Goal: Transaction & Acquisition: Purchase product/service

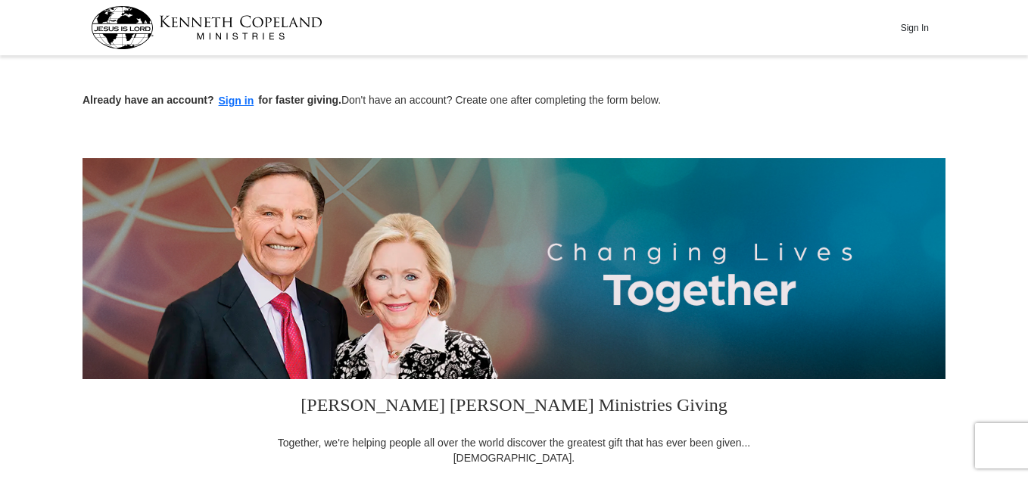
scroll to position [419, 0]
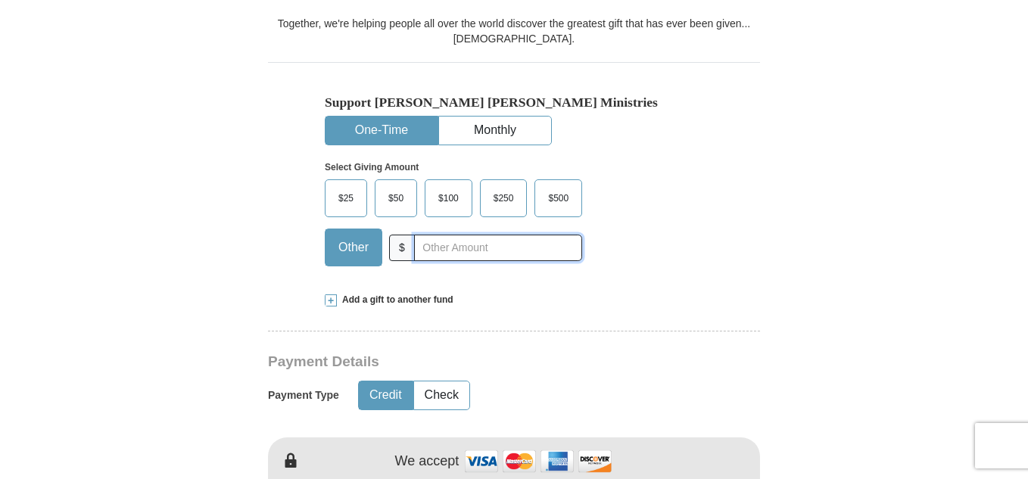
click at [512, 253] on input "text" at bounding box center [498, 248] width 168 height 26
type input "75.00"
click at [432, 394] on button "Check" at bounding box center [441, 395] width 55 height 28
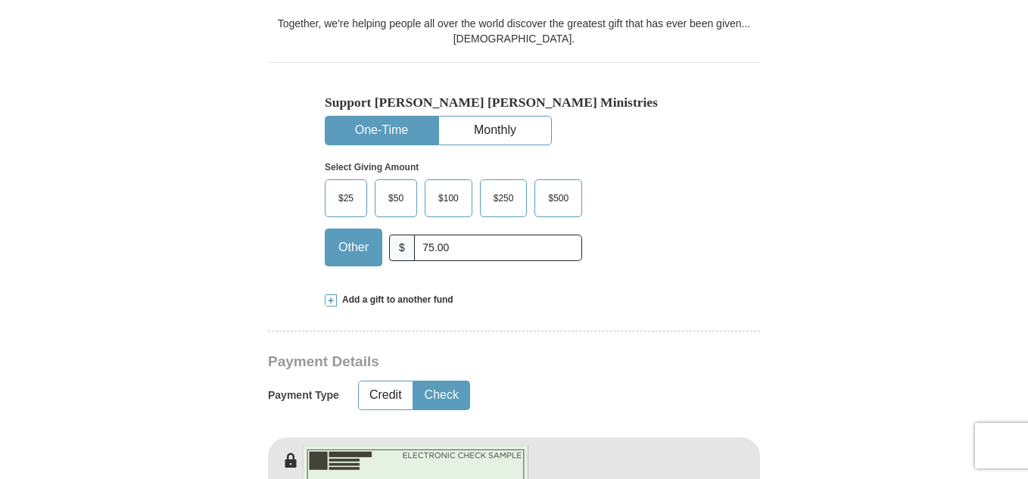
scroll to position [839, 0]
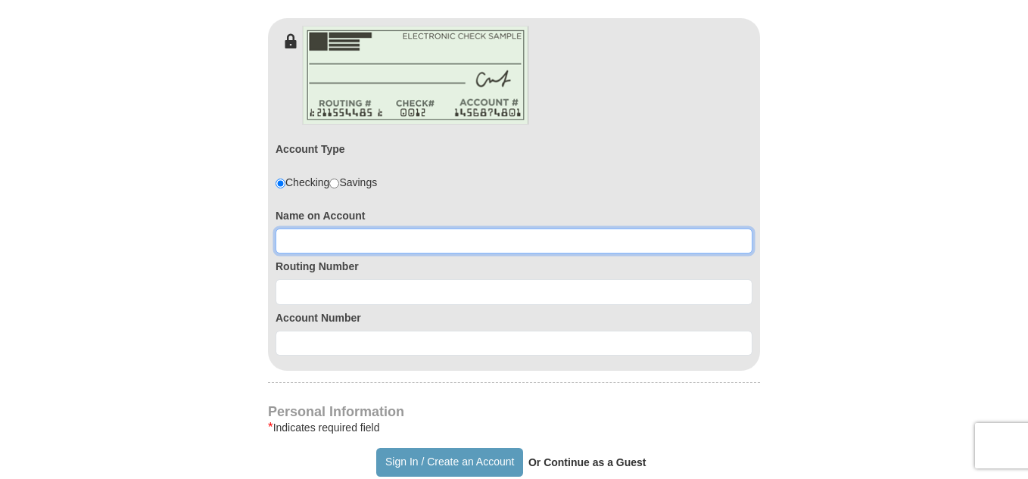
click at [371, 238] on input at bounding box center [514, 242] width 477 height 26
type input "[PERSON_NAME]"
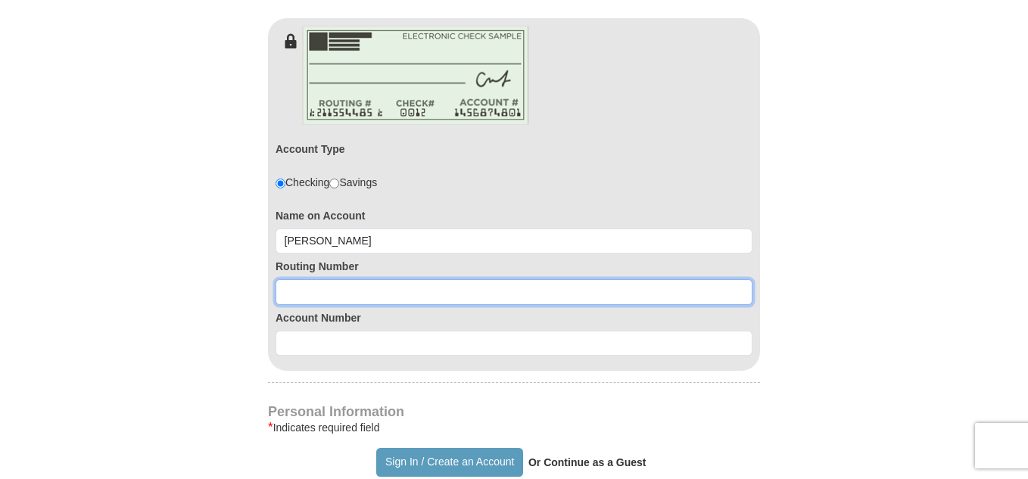
click at [357, 294] on input at bounding box center [514, 292] width 477 height 26
type input "026013673"
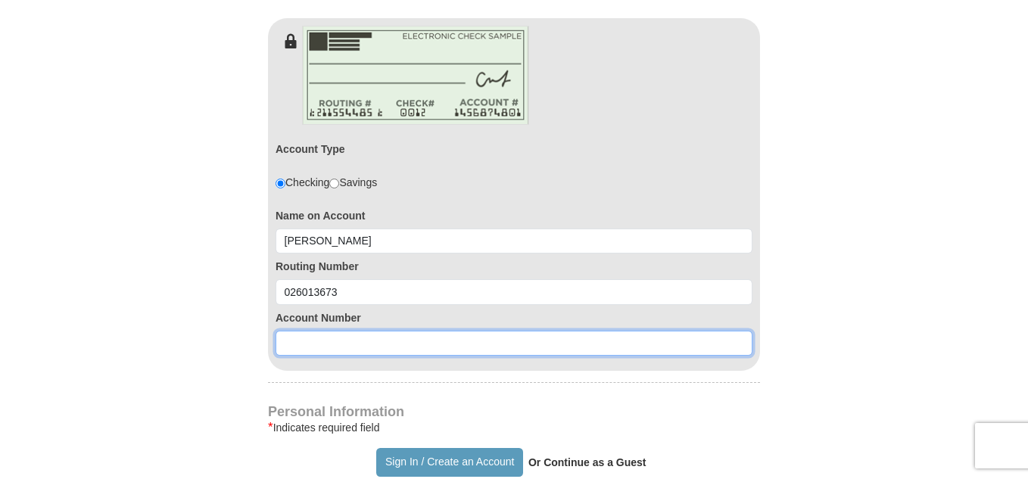
click at [368, 347] on input at bounding box center [514, 344] width 477 height 26
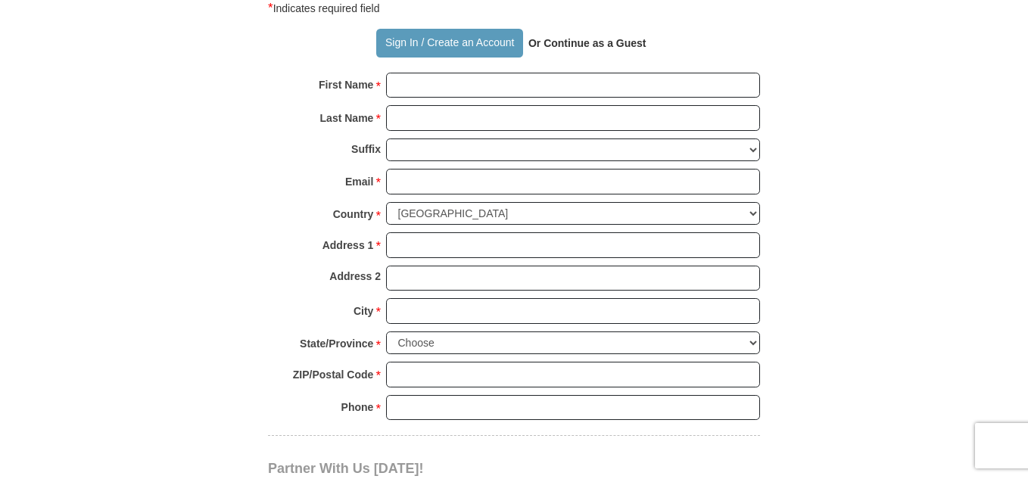
type input "4386778795"
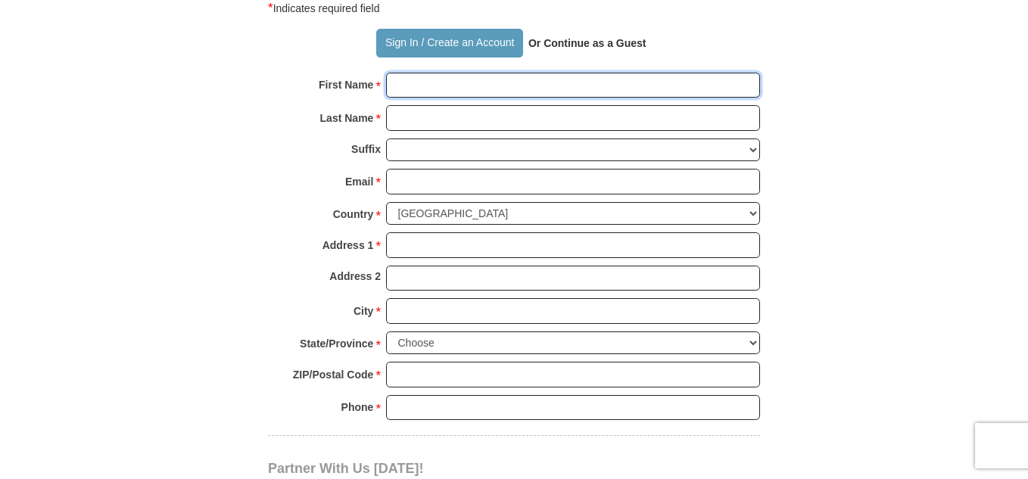
click at [551, 87] on input "First Name *" at bounding box center [573, 86] width 374 height 26
type input "[PERSON_NAME]"
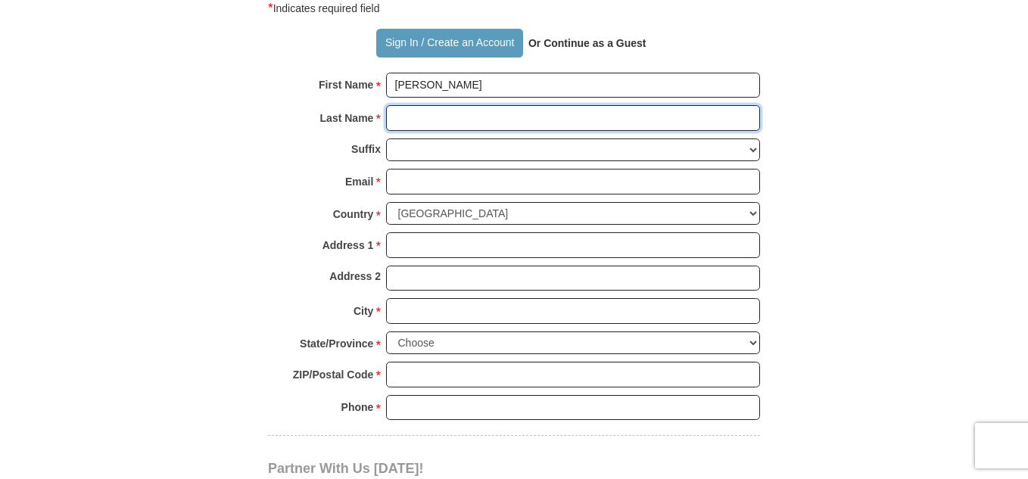
type input "[PERSON_NAME]"
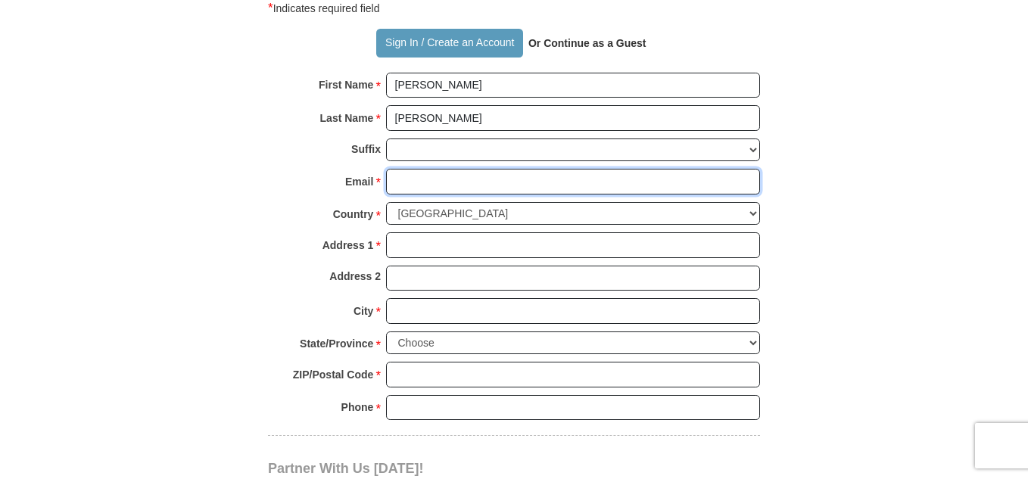
type input "[EMAIL_ADDRESS][DOMAIN_NAME]"
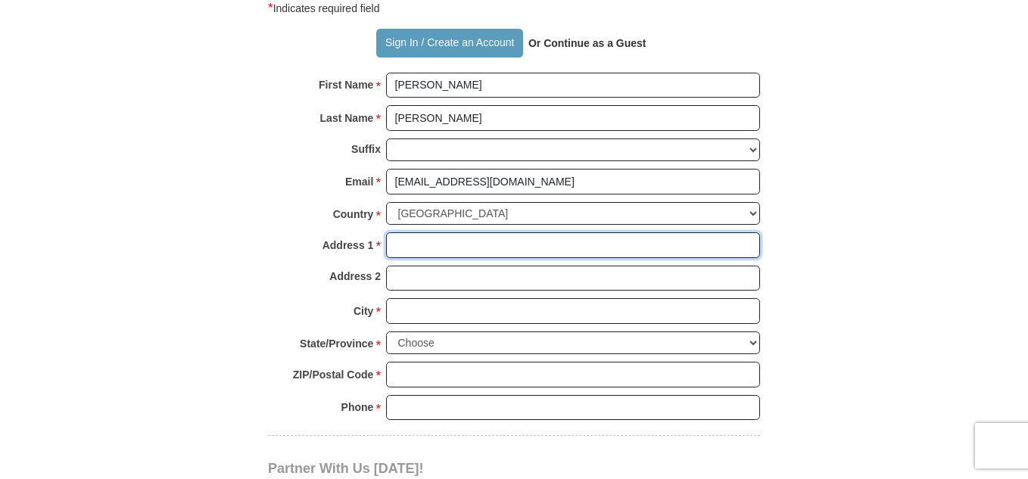
type input "[STREET_ADDRESS]"
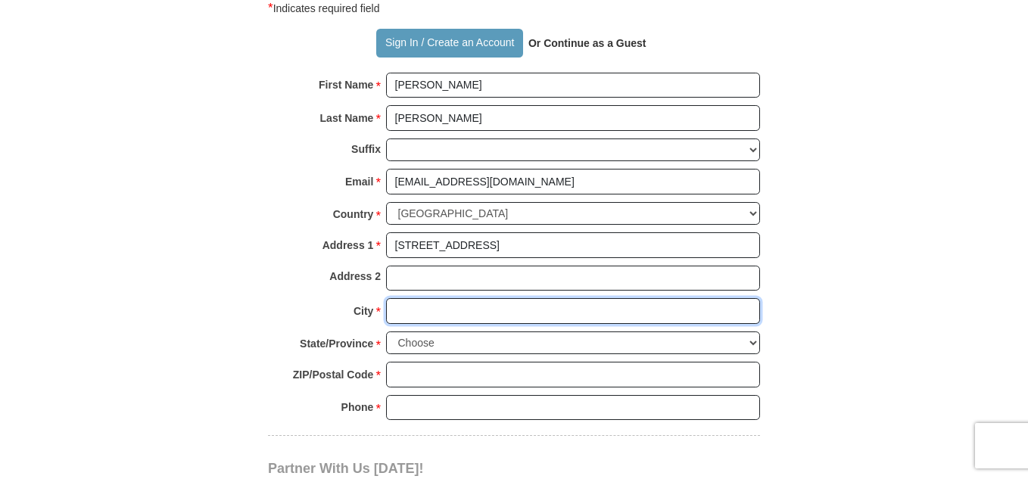
type input "Hartsdale"
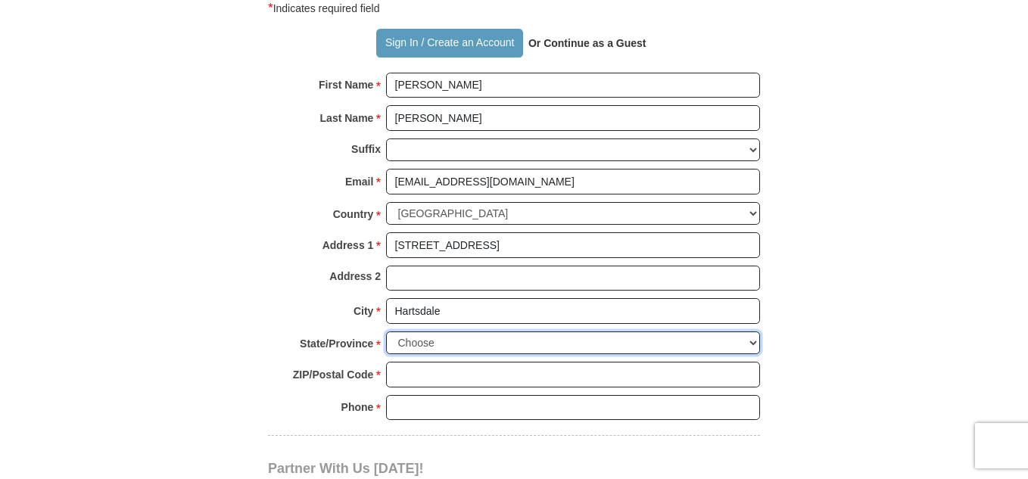
select select "NY"
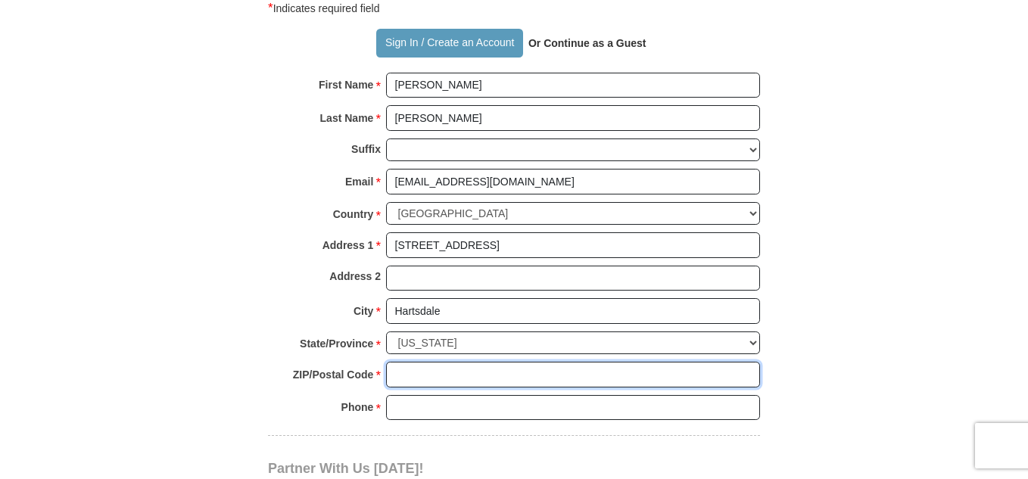
type input "10530"
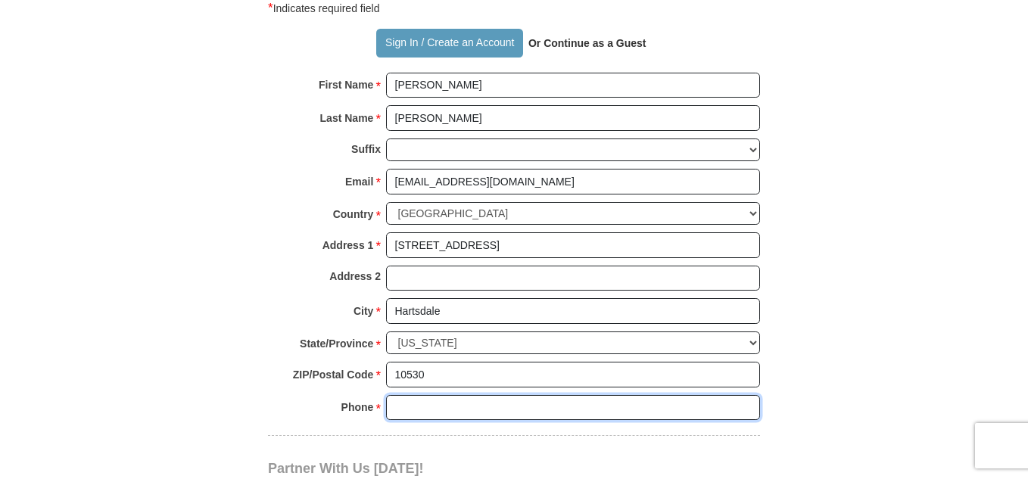
type input "9149121742"
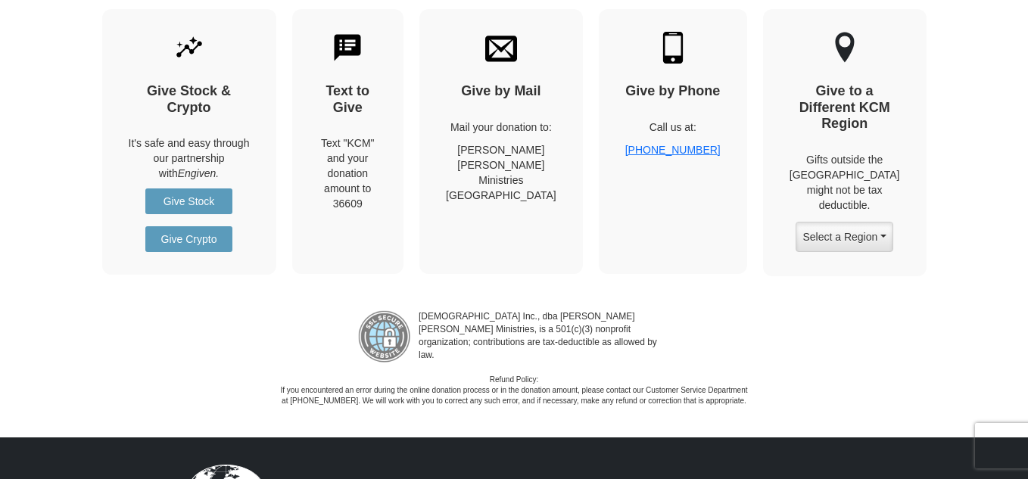
scroll to position [1677, 0]
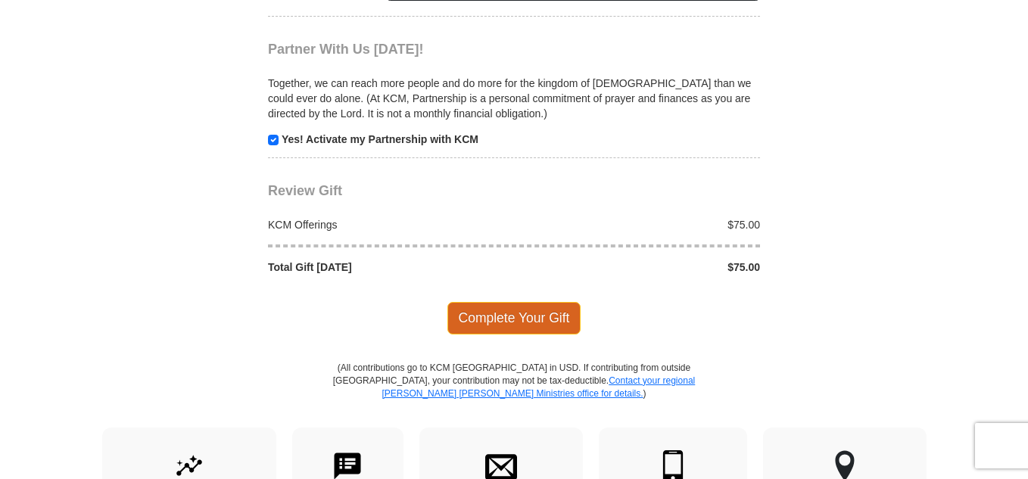
click at [500, 317] on span "Complete Your Gift" at bounding box center [514, 318] width 134 height 32
